Goal: Task Accomplishment & Management: Use online tool/utility

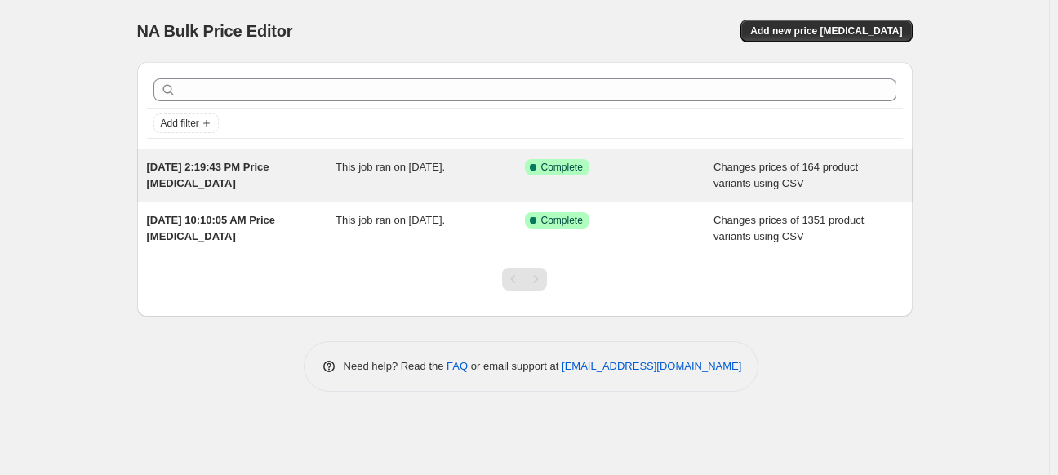
click at [753, 176] on span "Changes prices of 164 product variants using CSV" at bounding box center [786, 175] width 145 height 29
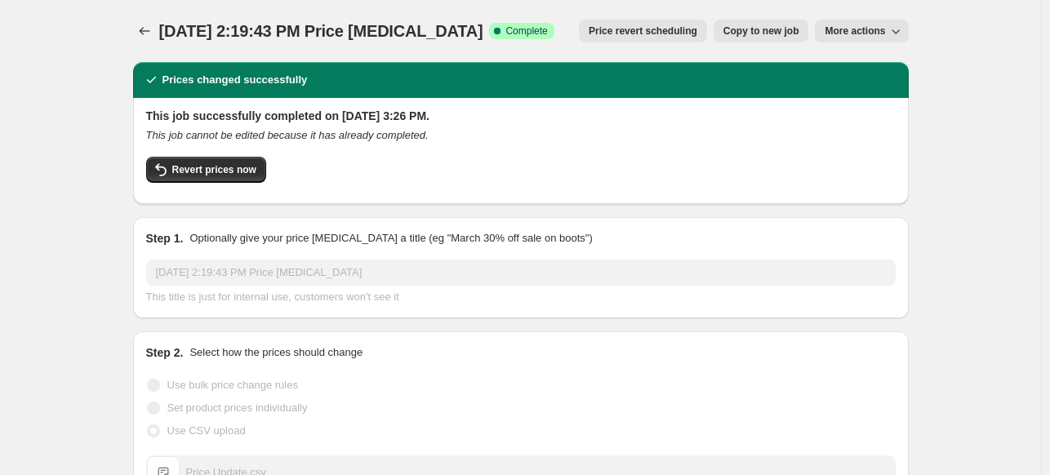
click at [875, 33] on span "More actions" at bounding box center [855, 30] width 60 height 13
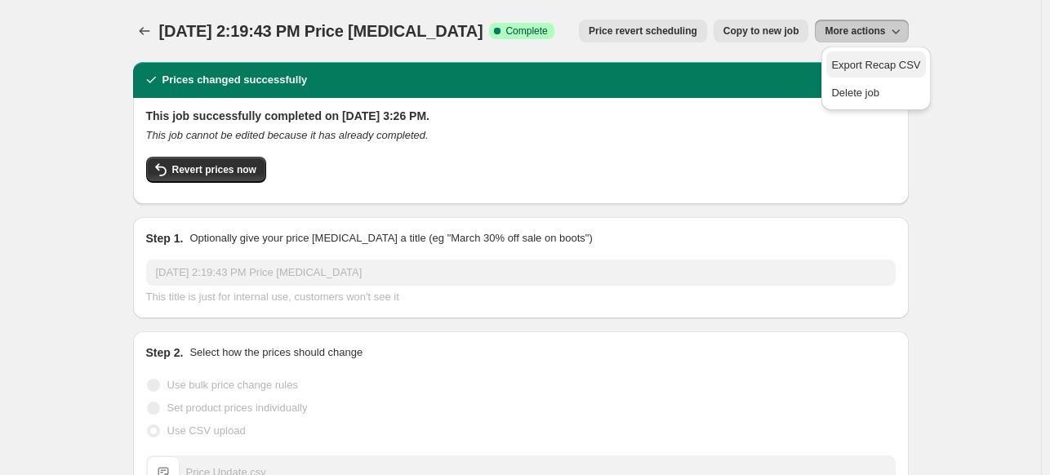
click at [892, 65] on span "Export Recap CSV" at bounding box center [875, 65] width 89 height 12
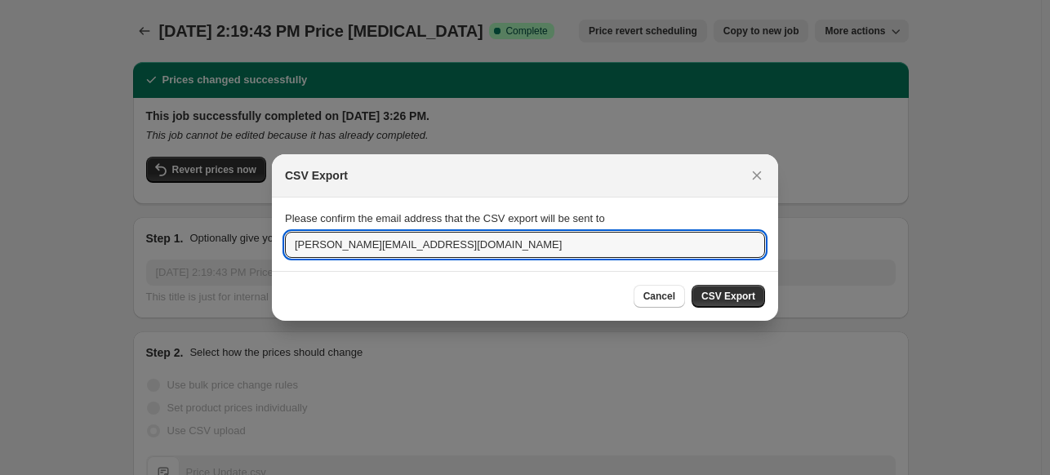
drag, startPoint x: 343, startPoint y: 247, endPoint x: 269, endPoint y: 253, distance: 73.7
type input "shubham.sharma1@lyxelandflamingo.com"
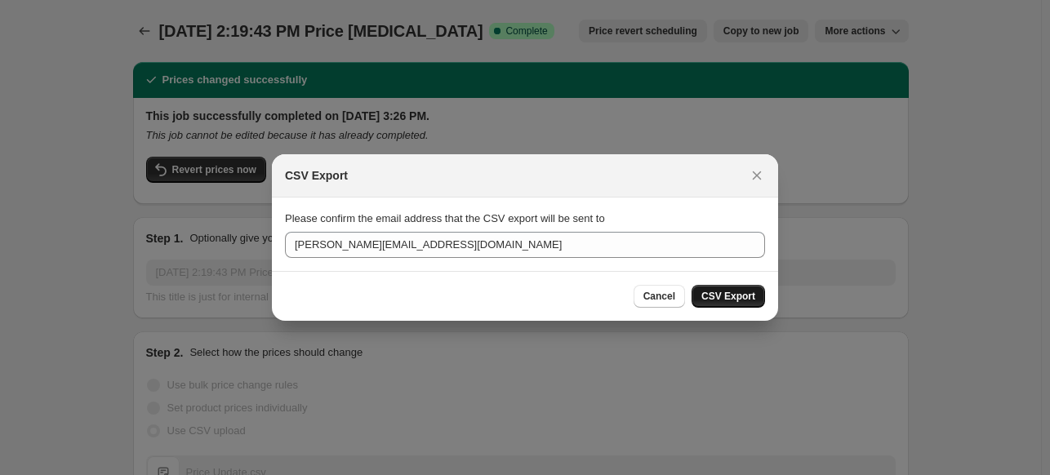
click at [748, 295] on span "CSV Export" at bounding box center [728, 296] width 54 height 13
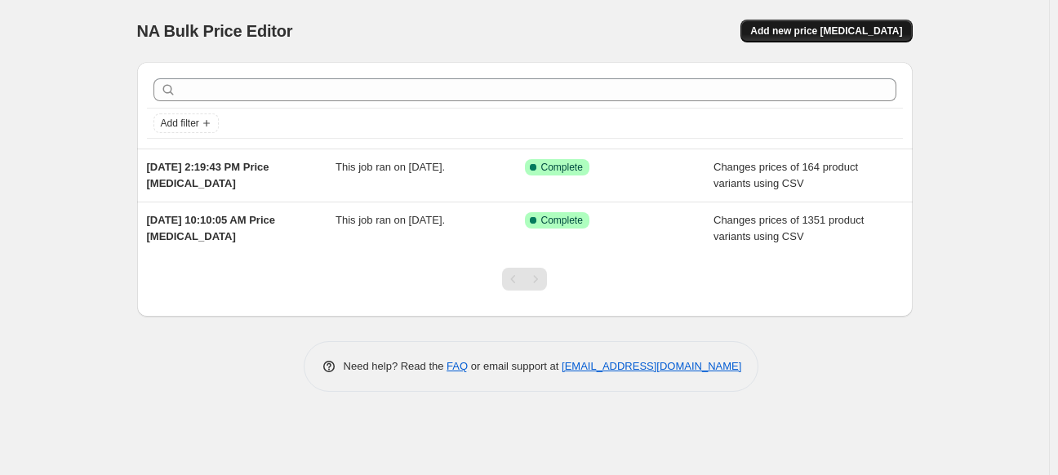
click at [862, 29] on span "Add new price change job" at bounding box center [826, 30] width 152 height 13
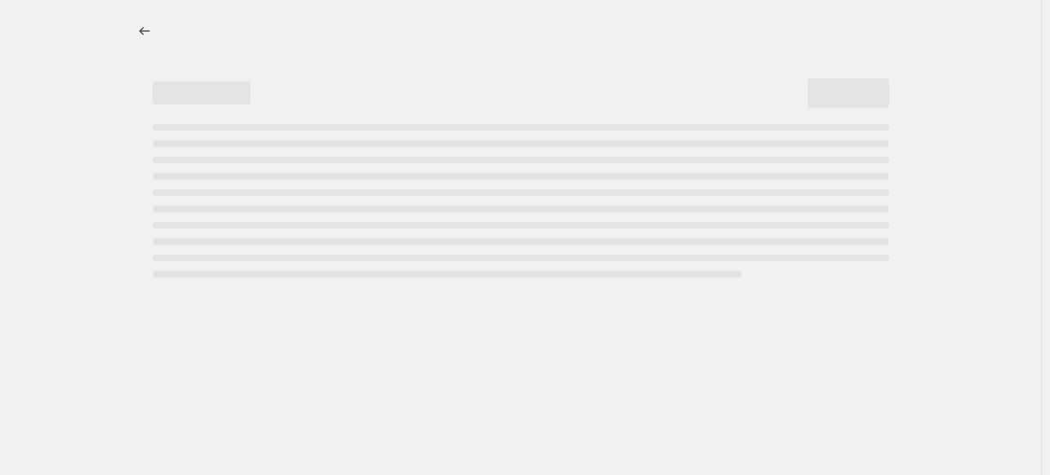
select select "percentage"
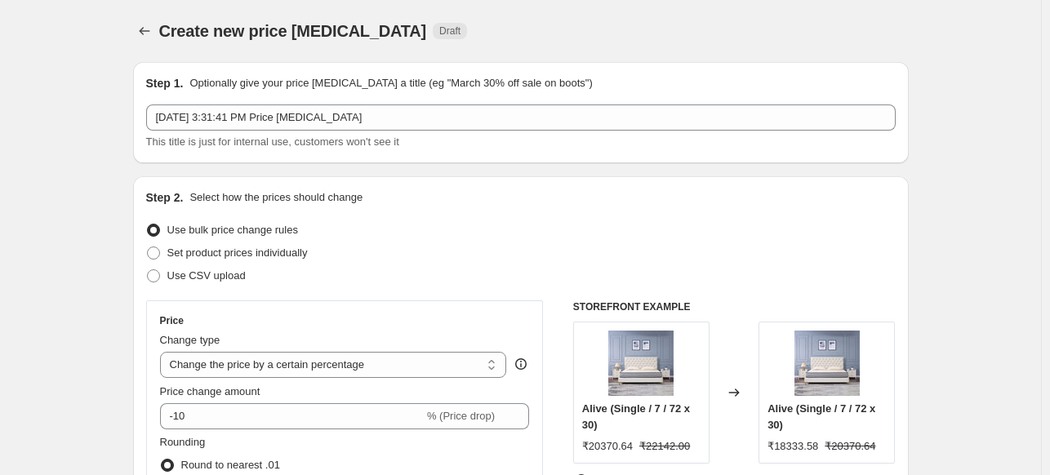
scroll to position [82, 0]
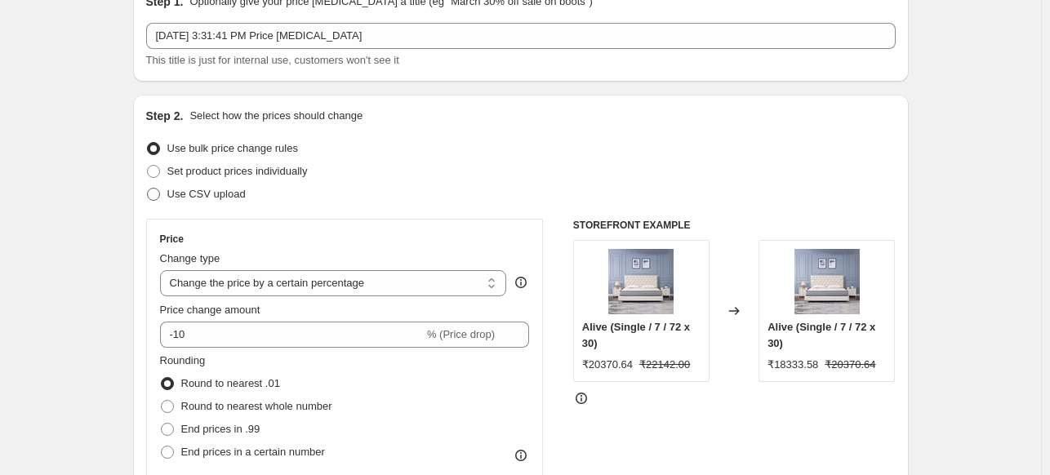
click at [156, 193] on span at bounding box center [153, 194] width 13 height 13
click at [148, 189] on input "Use CSV upload" at bounding box center [147, 188] width 1 height 1
radio input "true"
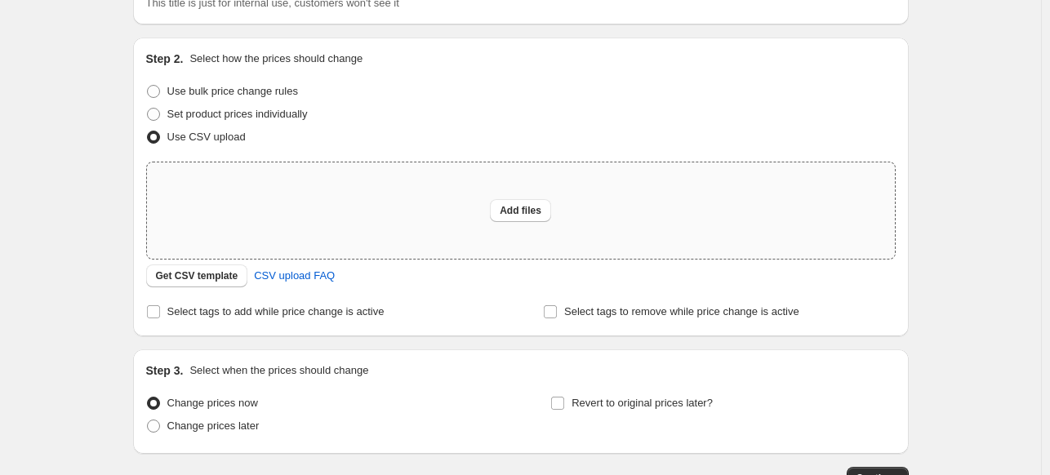
scroll to position [163, 0]
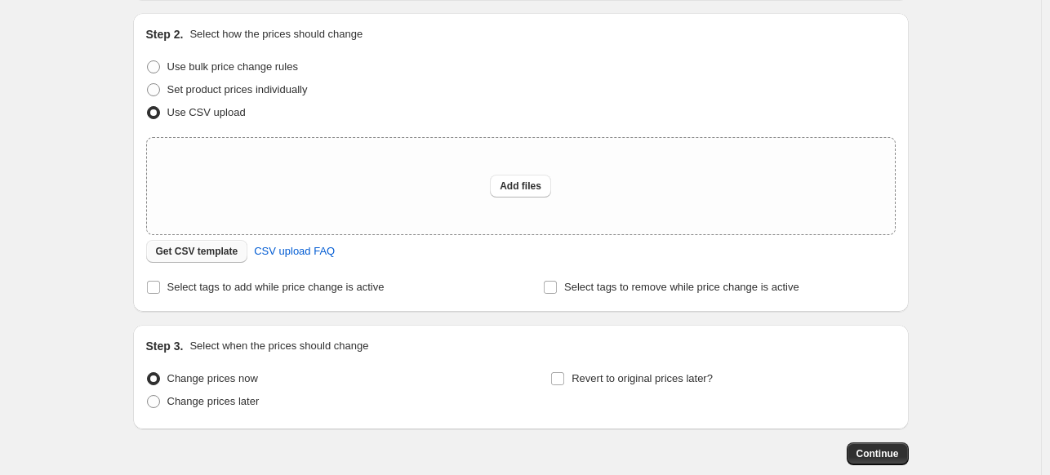
click at [206, 252] on span "Get CSV template" at bounding box center [197, 251] width 82 height 13
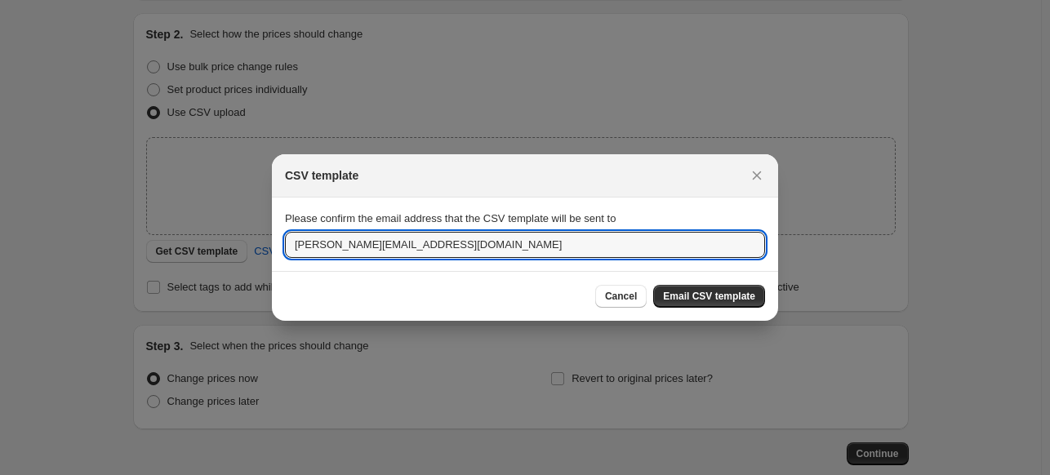
drag, startPoint x: 345, startPoint y: 247, endPoint x: 238, endPoint y: 246, distance: 106.2
type input "shubham.sharma1@lyxelandflamingo.com"
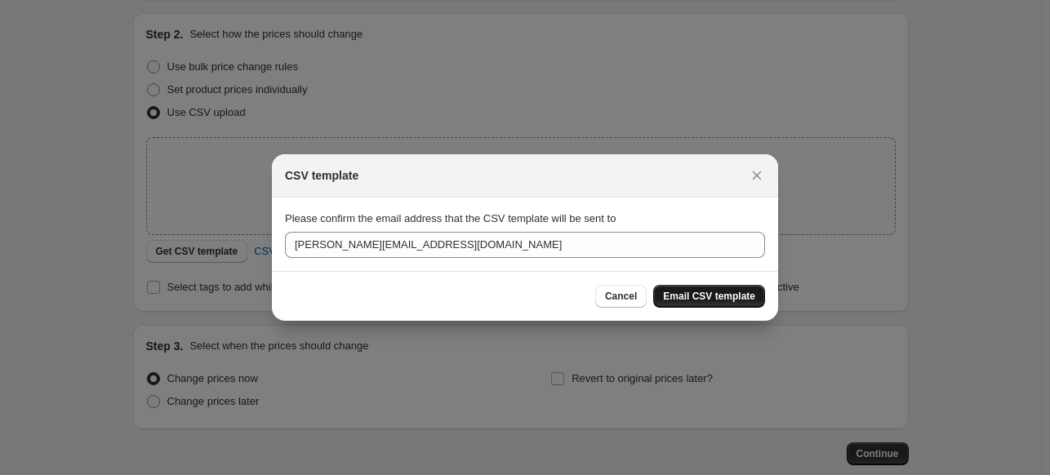
click at [718, 298] on span "Email CSV template" at bounding box center [709, 296] width 92 height 13
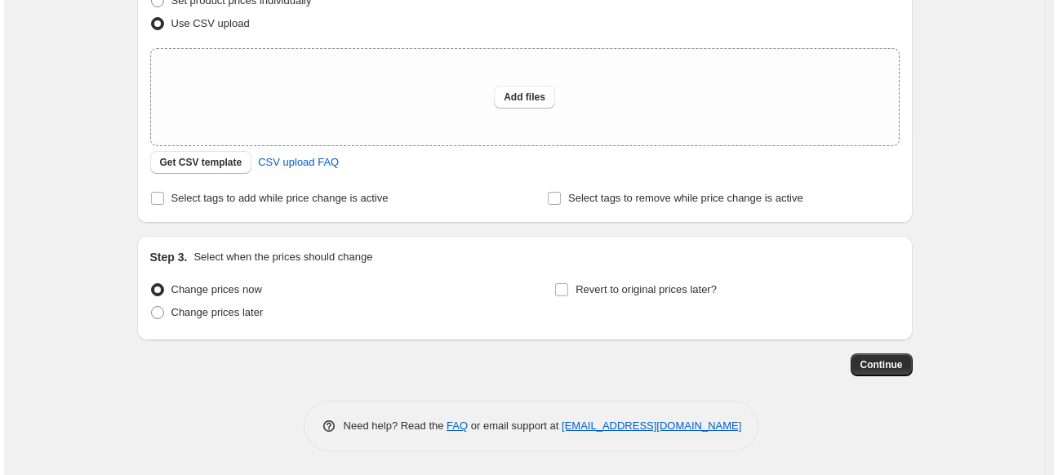
scroll to position [0, 0]
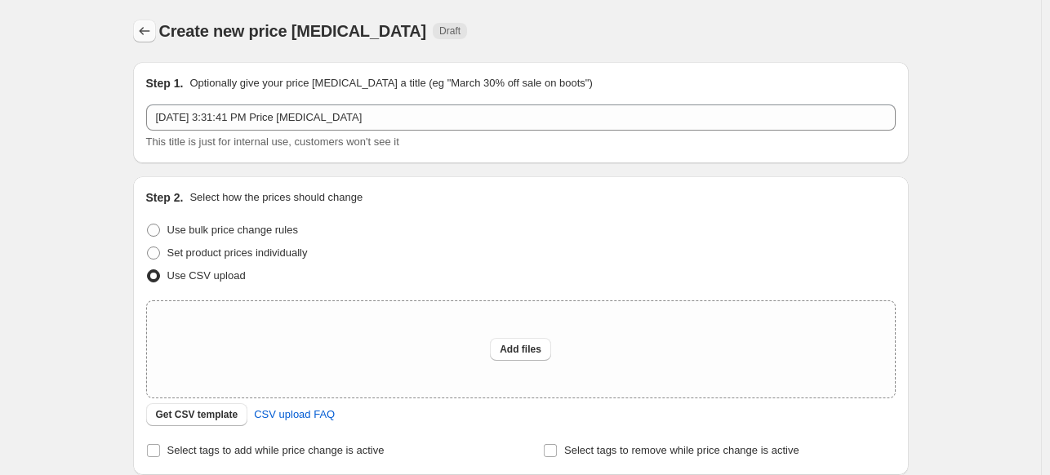
click at [141, 27] on icon "Price change jobs" at bounding box center [144, 31] width 16 height 16
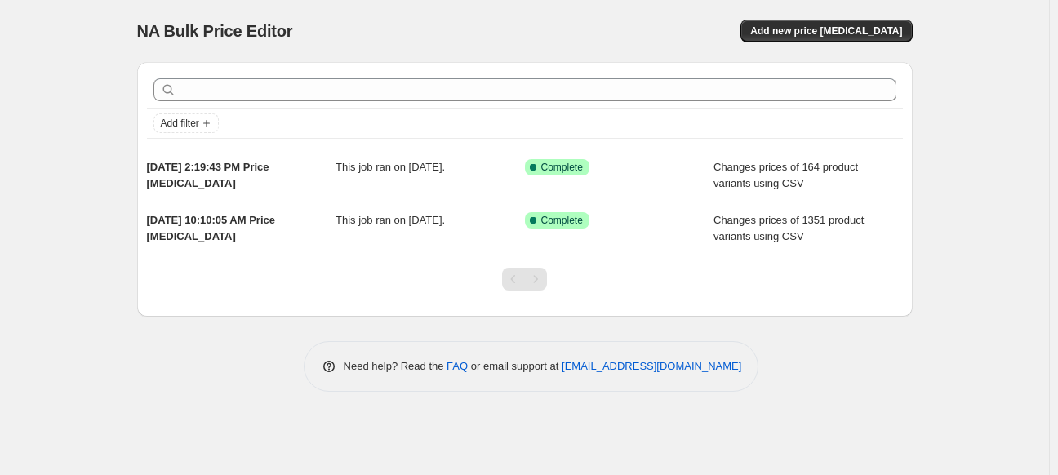
click at [435, 23] on div "NA Bulk Price Editor" at bounding box center [323, 31] width 373 height 23
